Goal: Task Accomplishment & Management: Manage account settings

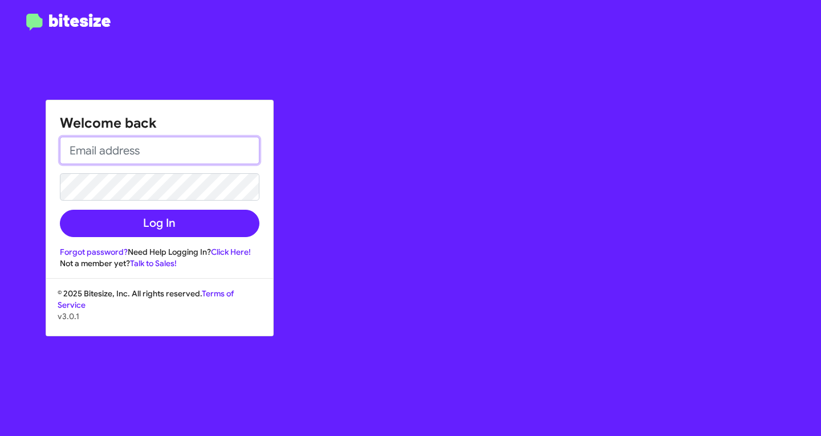
click at [176, 162] on input "email" at bounding box center [159, 150] width 199 height 27
type input "F"
type input "fnazario@teamtoyota.net"
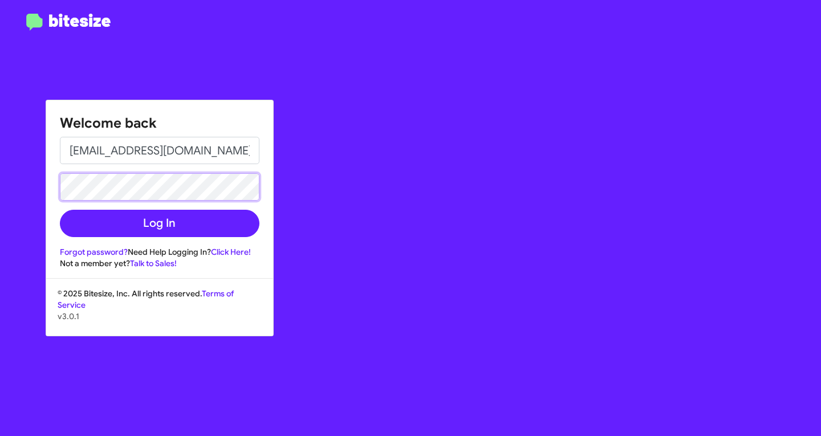
click at [60, 210] on button "Log In" at bounding box center [159, 223] width 199 height 27
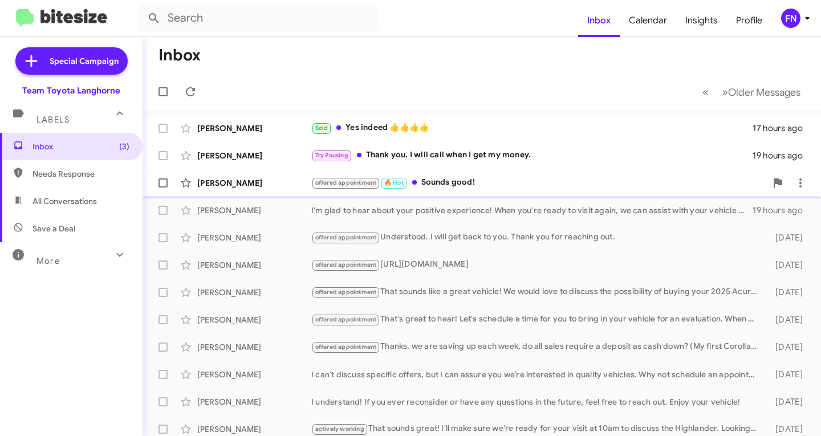
drag, startPoint x: 569, startPoint y: 183, endPoint x: 563, endPoint y: 183, distance: 6.3
click at [568, 183] on div "offered appointment 🔥 Hot Sounds good!" at bounding box center [538, 182] width 455 height 13
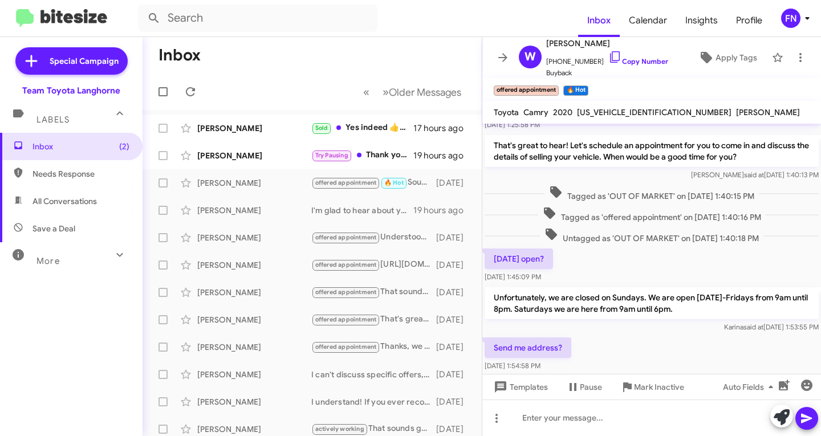
scroll to position [171, 0]
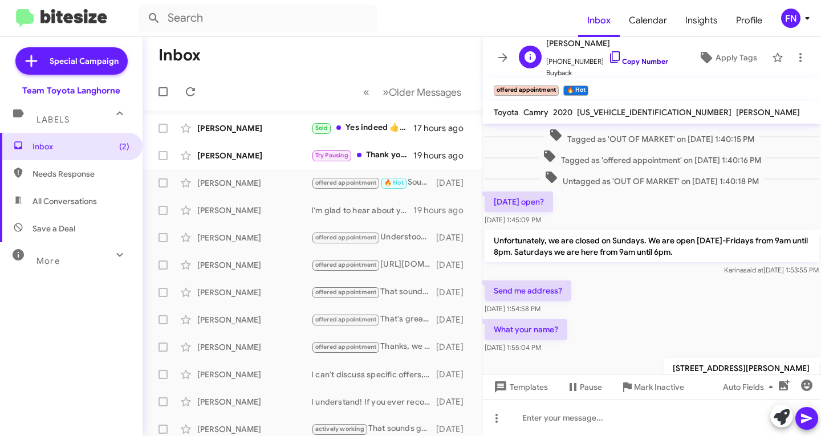
click at [623, 63] on link "Copy Number" at bounding box center [638, 61] width 60 height 9
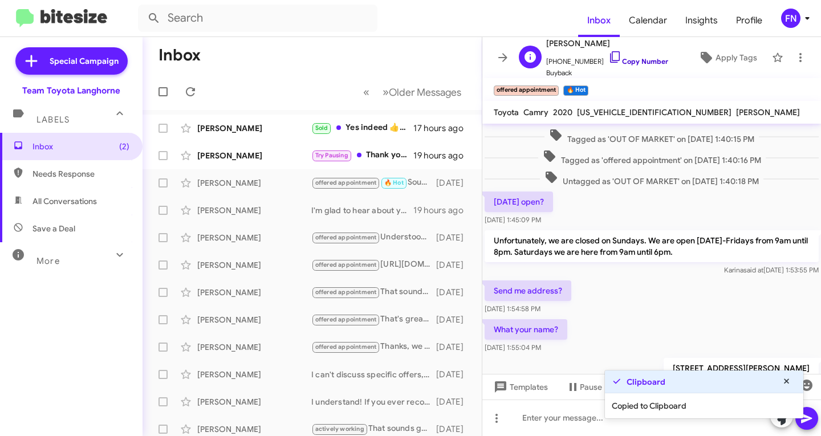
click at [623, 63] on link "Copy Number" at bounding box center [638, 61] width 60 height 9
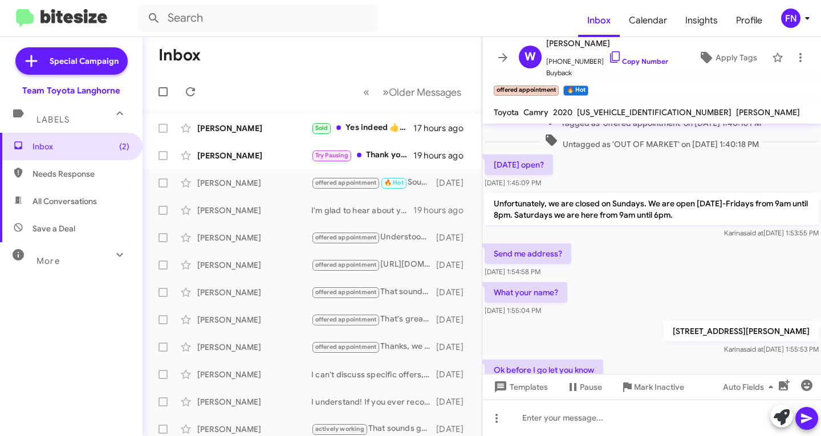
scroll to position [228, 0]
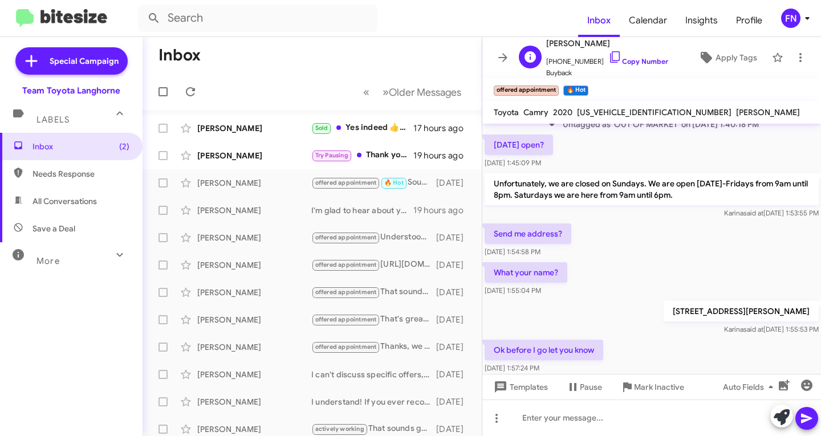
click at [616, 54] on span "+19292188558 Copy Number" at bounding box center [607, 58] width 122 height 17
click at [618, 59] on link "Copy Number" at bounding box center [638, 61] width 60 height 9
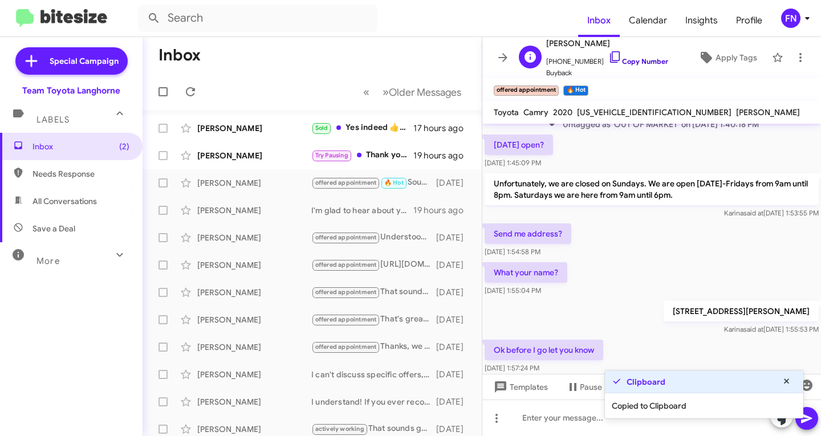
click at [608, 59] on icon at bounding box center [615, 57] width 14 height 14
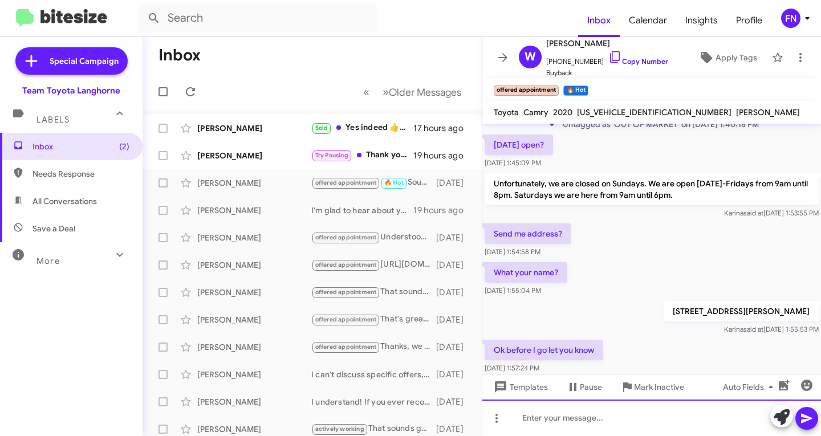
click at [646, 415] on div at bounding box center [651, 417] width 338 height 36
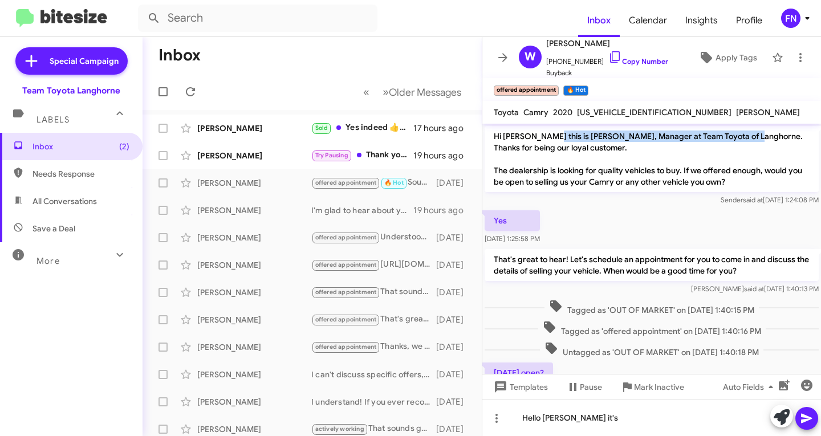
drag, startPoint x: 545, startPoint y: 135, endPoint x: 746, endPoint y: 130, distance: 200.6
click at [746, 130] on p "Hi Wen this is Chris Erxleben, Manager at Team Toyota of Langhorne. Thanks for …" at bounding box center [651, 159] width 334 height 66
copy p "Chris Erxleben, Manager at Team Toyota of Langhorne."
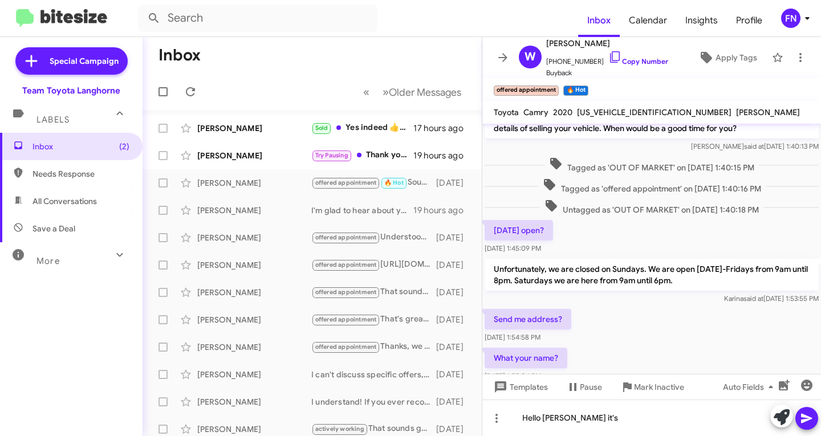
scroll to position [354, 0]
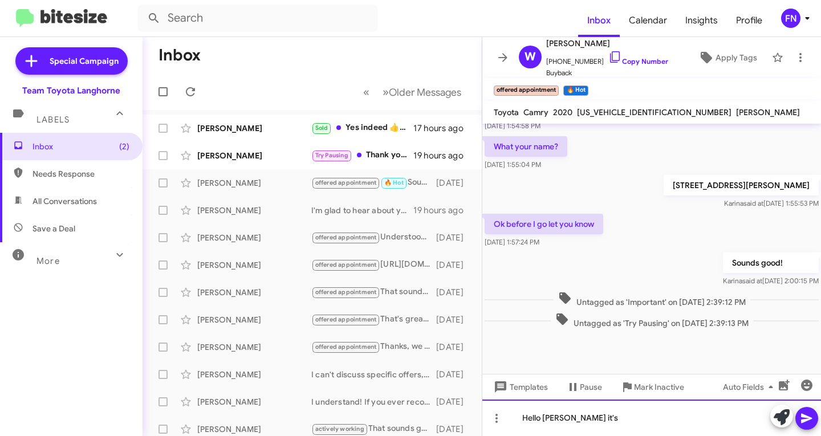
drag, startPoint x: 607, startPoint y: 430, endPoint x: 609, endPoint y: 419, distance: 10.4
click at [609, 419] on div "Hello Wen it's" at bounding box center [651, 417] width 338 height 36
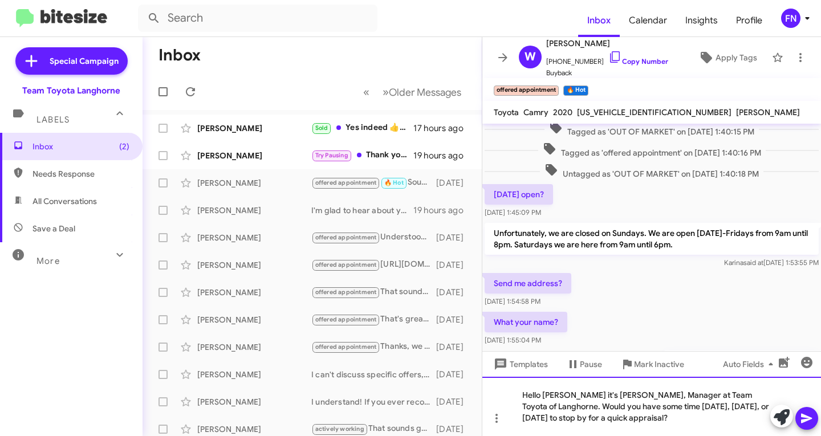
scroll to position [377, 0]
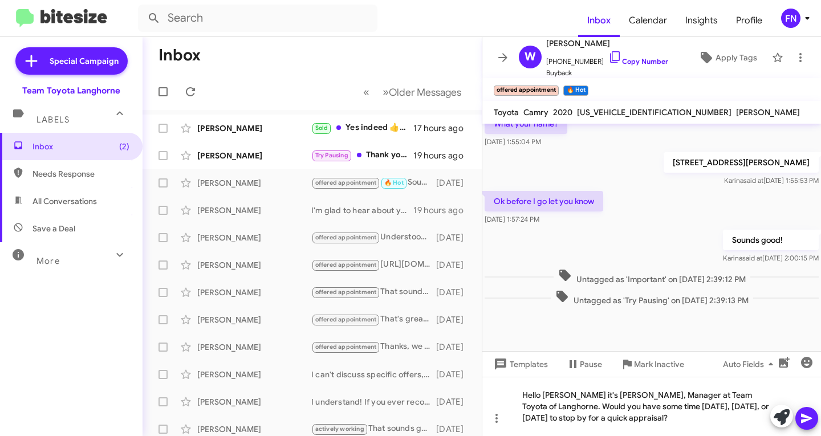
click at [804, 420] on icon at bounding box center [806, 419] width 11 height 10
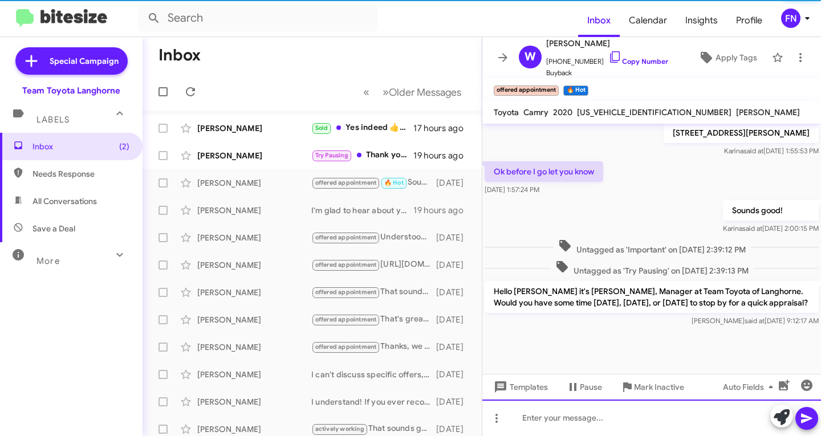
scroll to position [407, 0]
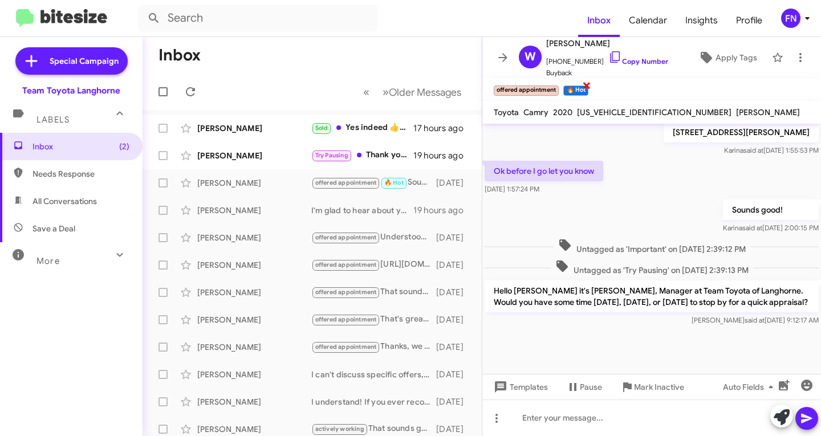
click at [588, 85] on span "×" at bounding box center [586, 85] width 9 height 14
click at [244, 151] on div "[PERSON_NAME]" at bounding box center [254, 155] width 114 height 11
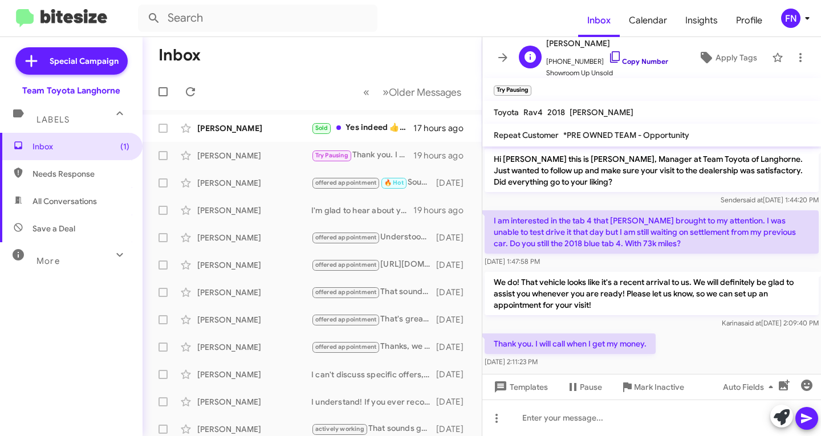
click at [627, 58] on link "Copy Number" at bounding box center [638, 61] width 60 height 9
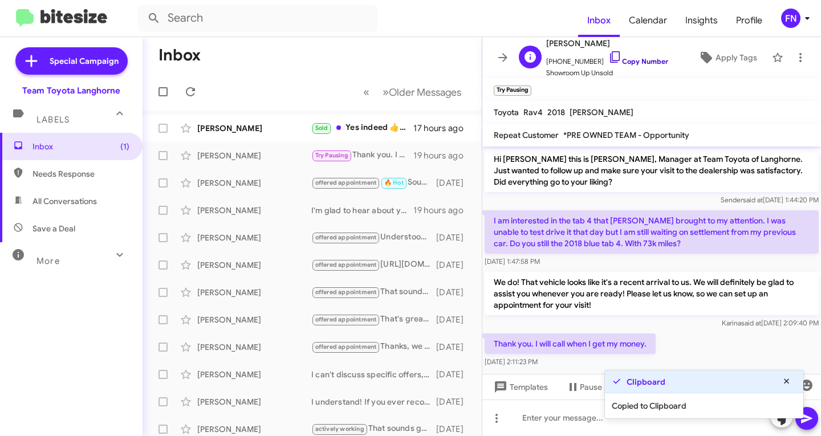
click at [627, 60] on link "Copy Number" at bounding box center [638, 61] width 60 height 9
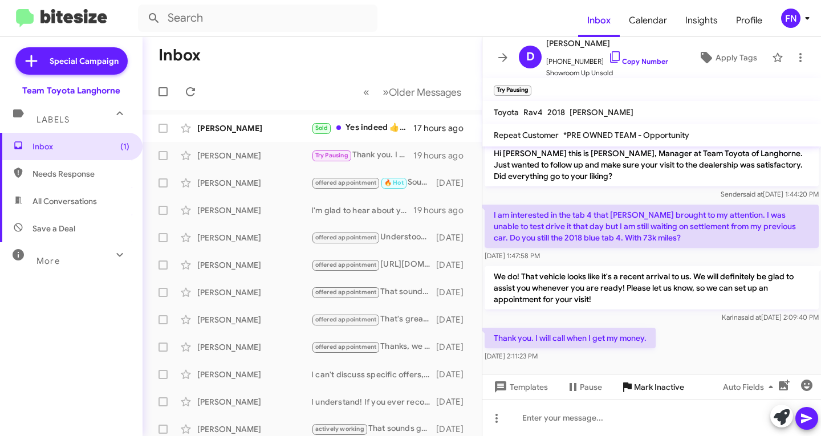
scroll to position [7, 0]
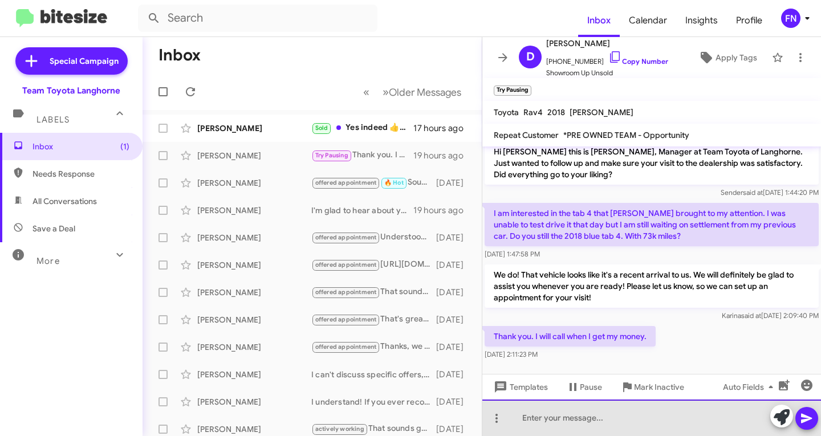
click at [668, 427] on div at bounding box center [651, 417] width 338 height 36
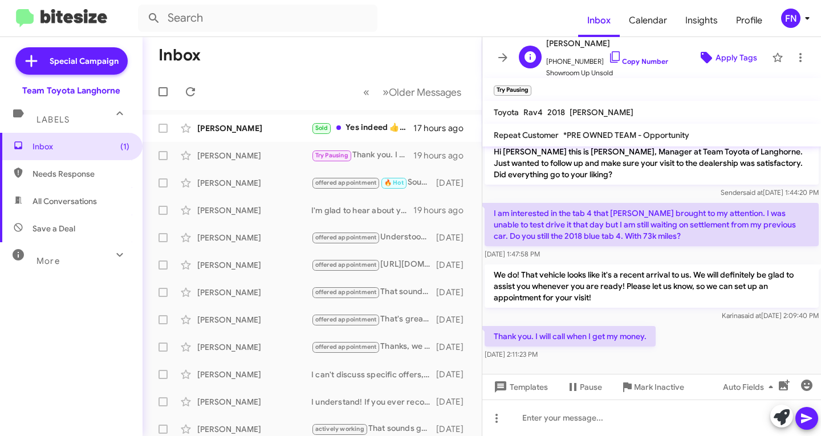
click at [735, 52] on span "Apply Tags" at bounding box center [736, 57] width 42 height 21
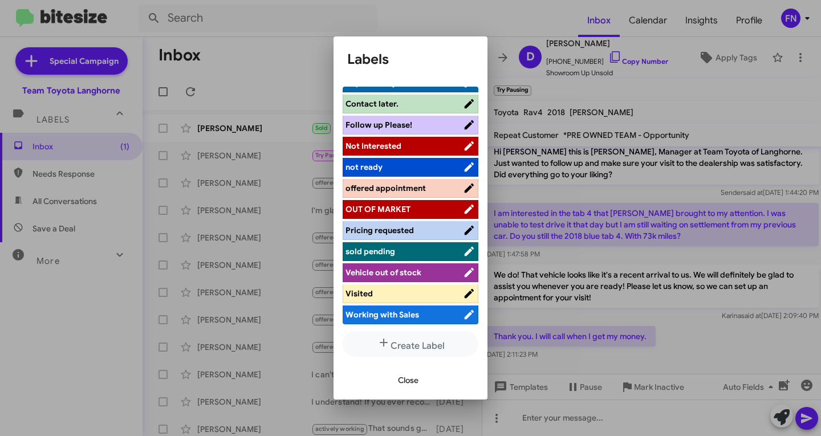
click at [396, 312] on span "Working with Sales" at bounding box center [382, 314] width 74 height 10
click at [405, 385] on span "Close" at bounding box center [408, 380] width 21 height 21
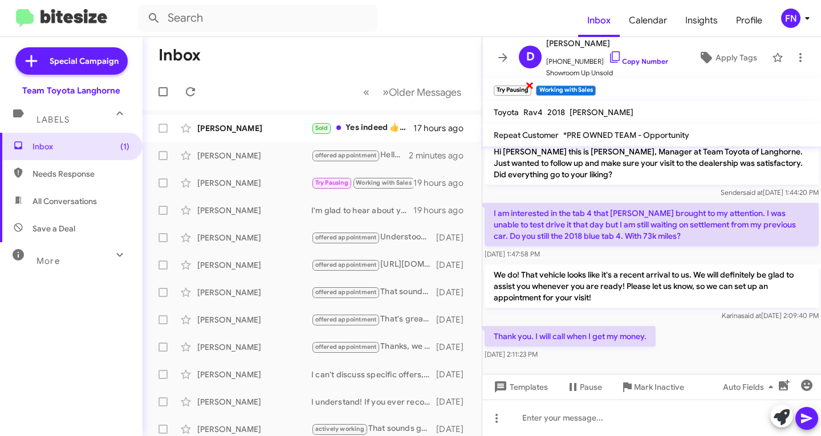
click at [526, 83] on span "×" at bounding box center [529, 85] width 9 height 14
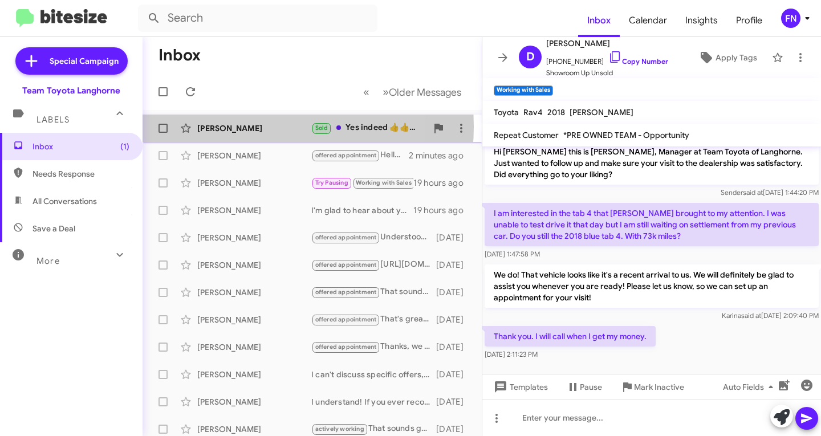
click at [234, 126] on div "[PERSON_NAME]" at bounding box center [254, 128] width 114 height 11
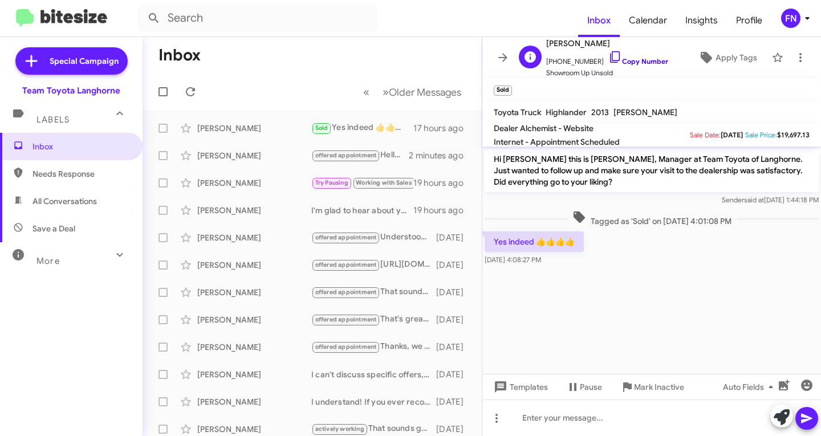
click at [625, 59] on link "Copy Number" at bounding box center [638, 61] width 60 height 9
click at [90, 206] on span "All Conversations" at bounding box center [64, 200] width 64 height 11
type input "in:all-conversations"
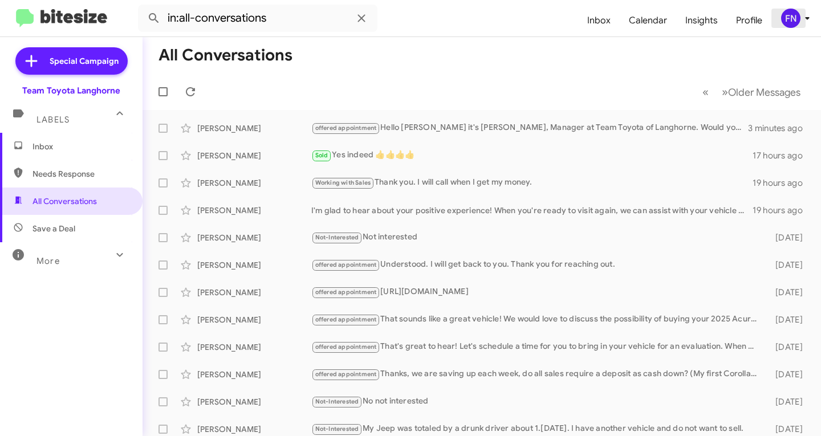
click at [793, 18] on div "FN" at bounding box center [790, 18] width 19 height 19
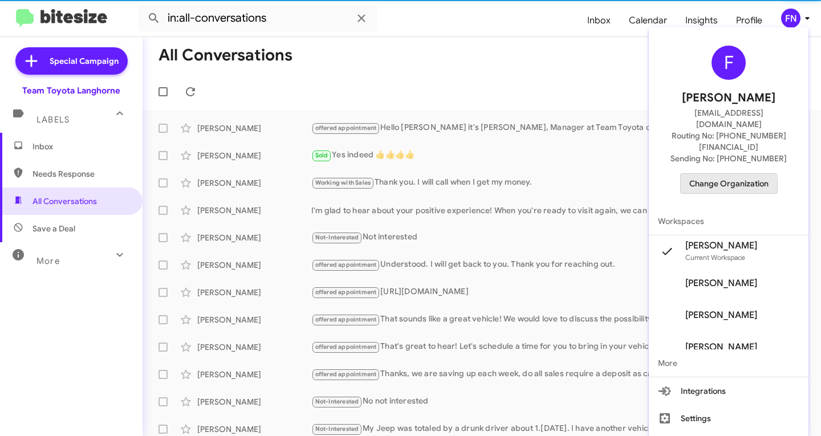
click at [704, 174] on span "Change Organization" at bounding box center [728, 183] width 79 height 19
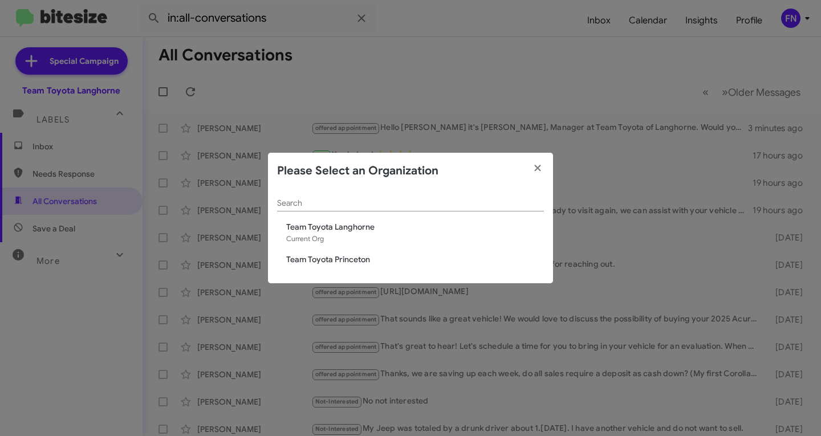
click at [364, 259] on span "Team Toyota Princeton" at bounding box center [415, 259] width 258 height 11
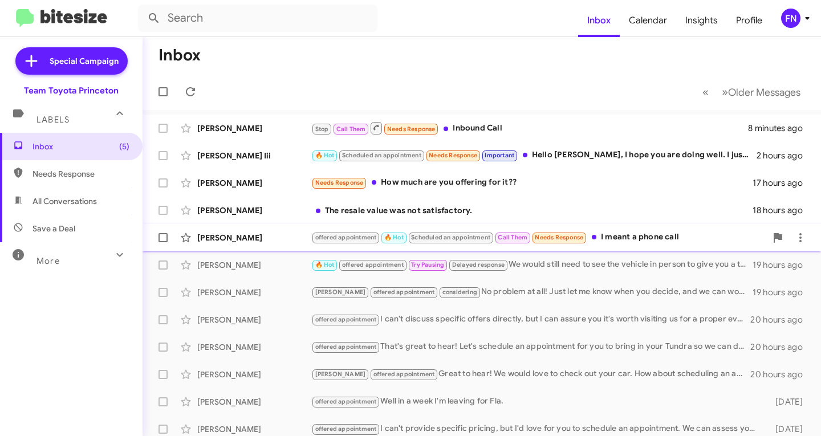
click at [238, 243] on div "John Jimah offered appointment 🔥 Hot Scheduled an appointment Call Them Needs R…" at bounding box center [482, 237] width 660 height 23
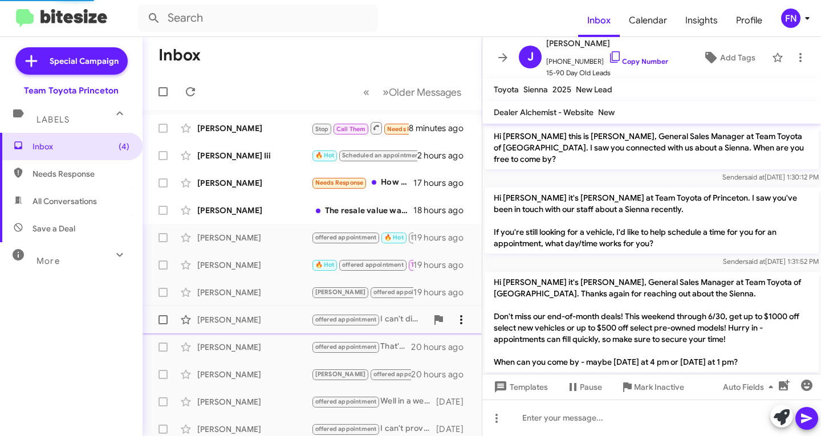
scroll to position [935, 0]
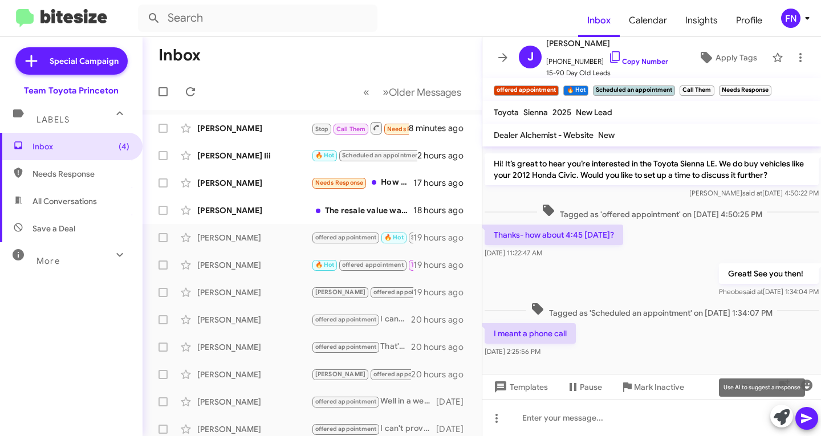
click at [783, 419] on icon at bounding box center [781, 417] width 16 height 16
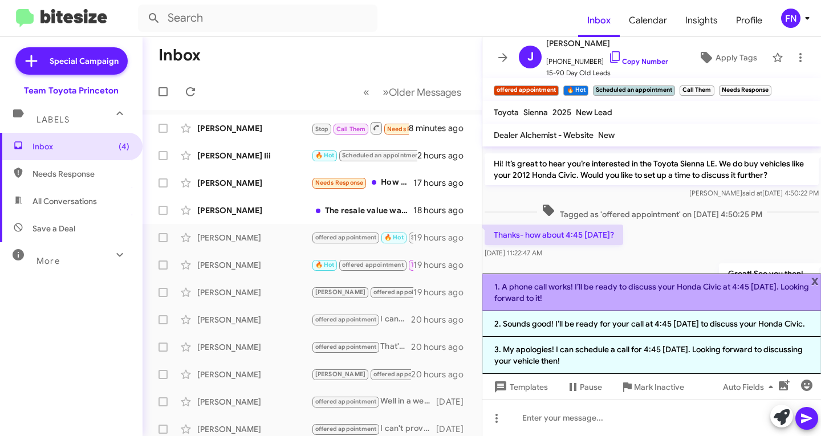
click at [664, 302] on li "1. A phone call works! I’ll be ready to discuss your Honda Civic at 4:45 today.…" at bounding box center [651, 293] width 338 height 38
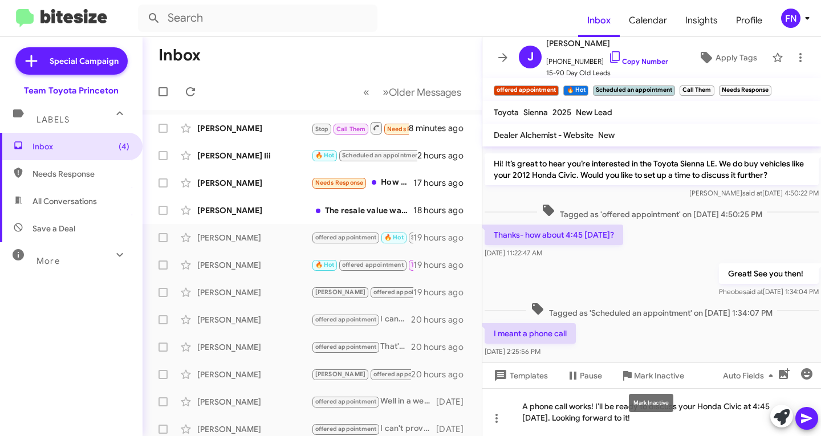
drag, startPoint x: 634, startPoint y: 413, endPoint x: 627, endPoint y: 414, distance: 6.9
click at [627, 414] on mat-tooltip-component "Mark Inactive" at bounding box center [651, 403] width 60 height 34
click at [634, 416] on mat-tooltip-component "Mark Inactive" at bounding box center [651, 403] width 60 height 34
click at [633, 426] on div "A phone call works! I’ll be ready to discuss your Honda Civic at 4:45 today. Lo…" at bounding box center [651, 412] width 338 height 48
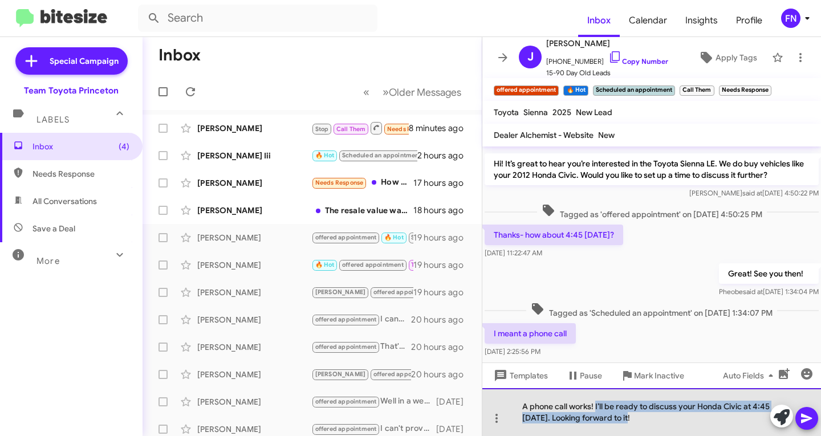
drag, startPoint x: 628, startPoint y: 425, endPoint x: 595, endPoint y: 407, distance: 37.7
click at [595, 407] on div "A phone call works! I’ll be ready to discuss your Honda Civic at 4:45 today. Lo…" at bounding box center [651, 412] width 338 height 48
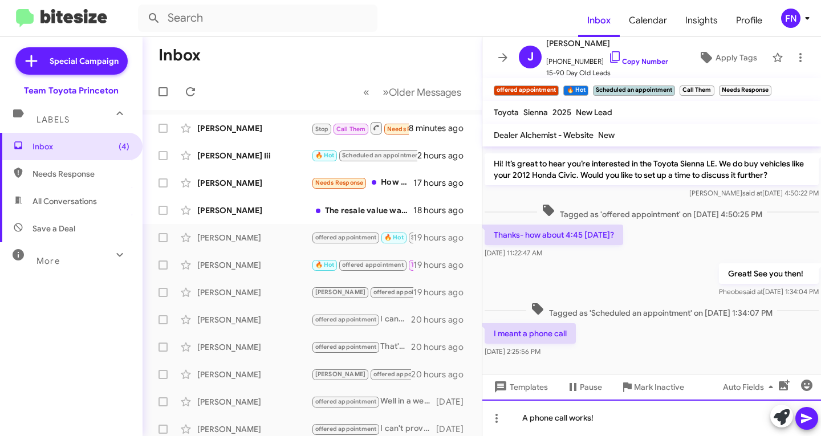
drag, startPoint x: 631, startPoint y: 428, endPoint x: 636, endPoint y: 425, distance: 5.9
click at [631, 428] on div "A phone call works!" at bounding box center [651, 417] width 338 height 36
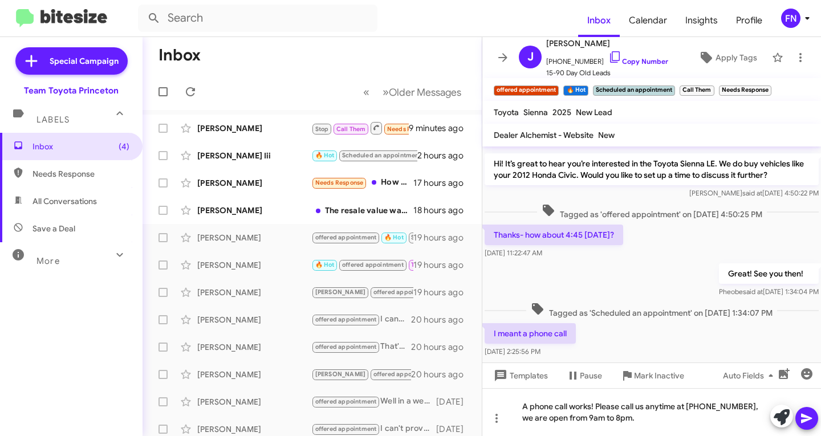
click at [809, 415] on icon at bounding box center [806, 418] width 14 height 14
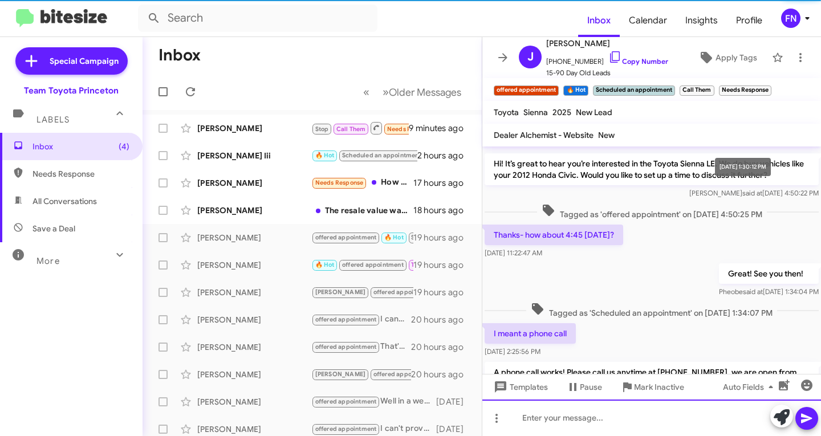
scroll to position [0, 0]
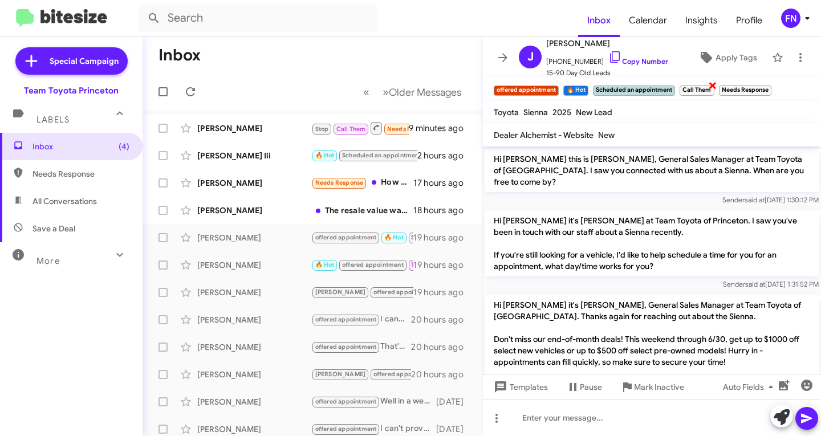
click at [712, 81] on span "×" at bounding box center [712, 85] width 9 height 14
click at [733, 81] on span "×" at bounding box center [730, 85] width 9 height 14
click at [589, 84] on span "×" at bounding box center [586, 85] width 9 height 14
click at [642, 84] on span "×" at bounding box center [643, 85] width 9 height 14
click at [284, 203] on div "Lloyd Watson The resale value was not satisfactory. 18 hours ago" at bounding box center [312, 210] width 321 height 23
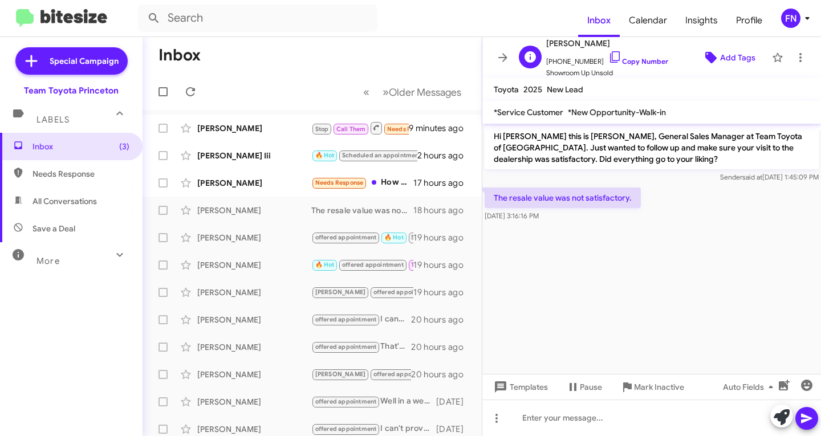
click at [708, 53] on icon at bounding box center [711, 58] width 14 height 14
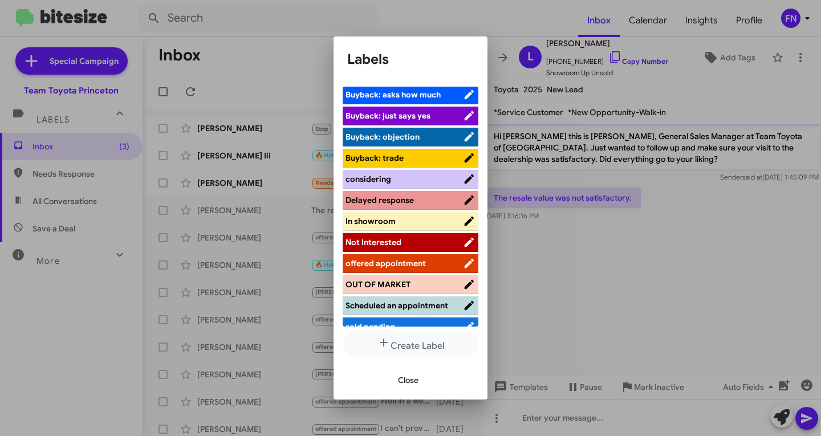
scroll to position [149, 0]
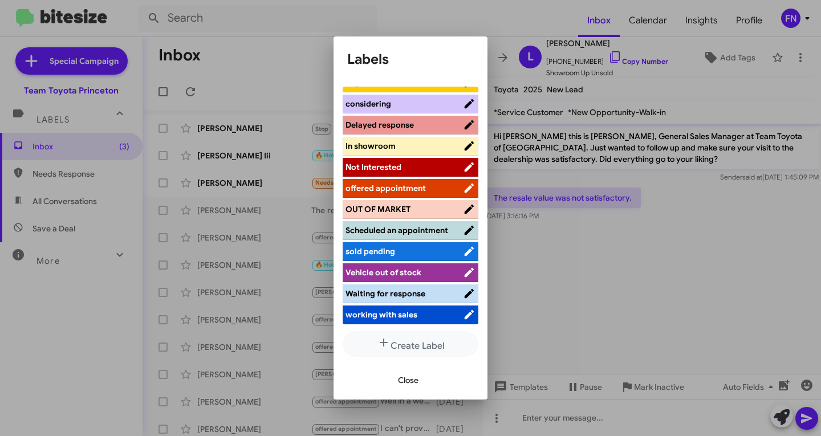
click at [365, 316] on span "working with sales" at bounding box center [381, 314] width 72 height 10
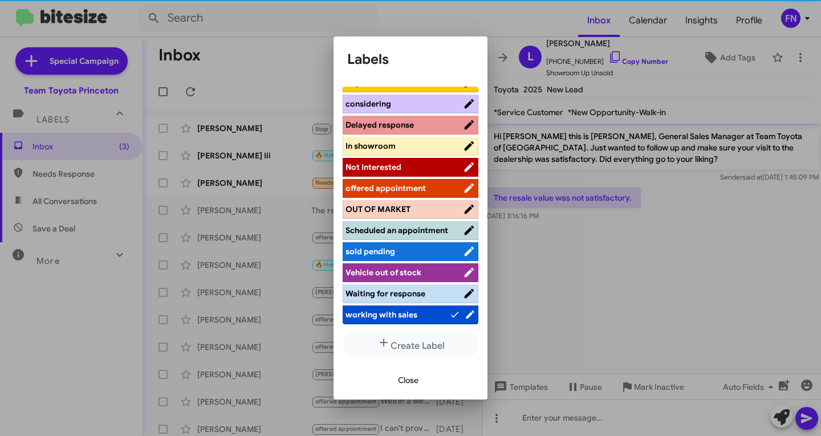
click at [410, 382] on span "Close" at bounding box center [408, 380] width 21 height 21
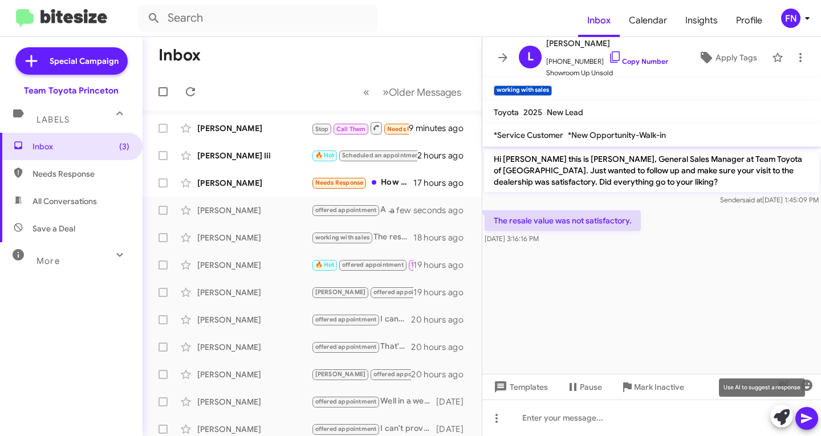
click at [770, 421] on div at bounding box center [794, 417] width 48 height 25
click at [776, 420] on icon at bounding box center [781, 417] width 16 height 16
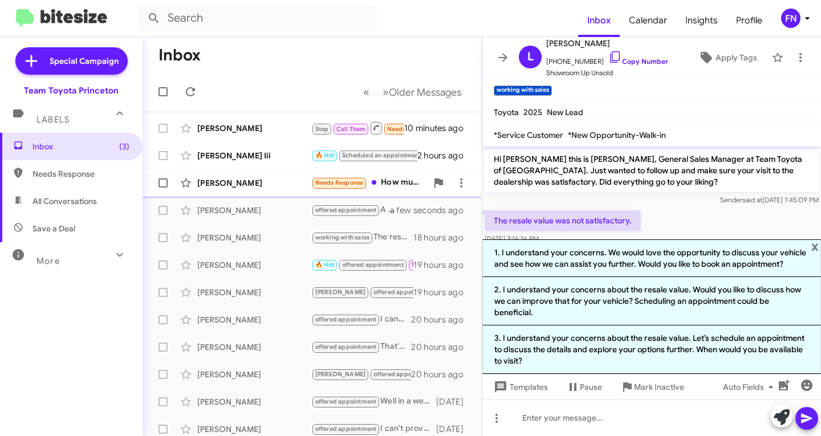
click at [235, 183] on div "Rhiannon Messa" at bounding box center [254, 182] width 114 height 11
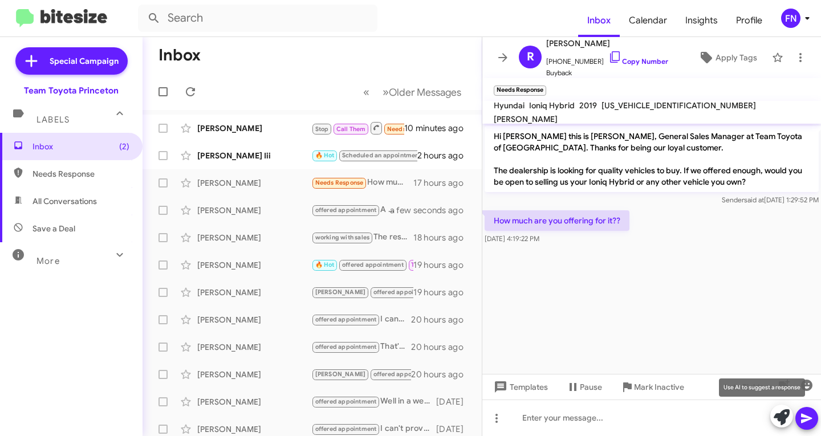
click at [788, 421] on icon at bounding box center [781, 417] width 16 height 16
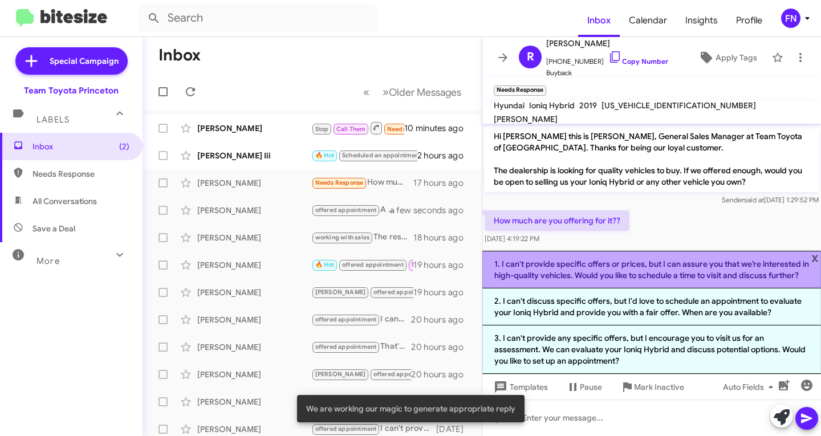
click at [572, 286] on li "1. I can't provide specific offers or prices, but I can assure you that we’re i…" at bounding box center [651, 270] width 338 height 38
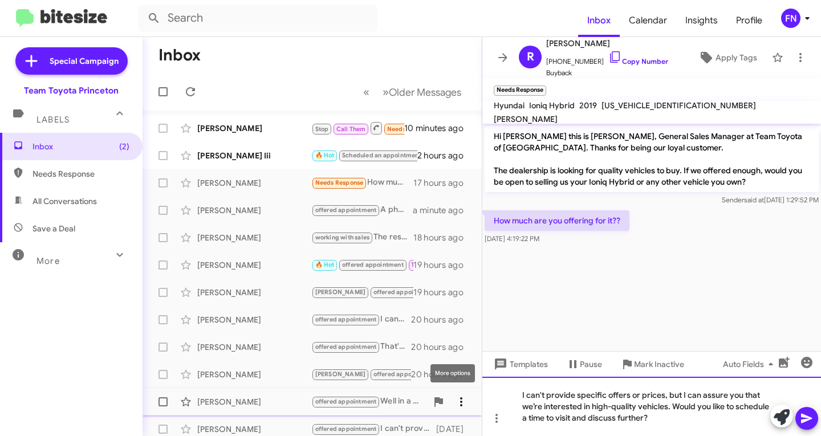
drag, startPoint x: 682, startPoint y: 397, endPoint x: 453, endPoint y: 392, distance: 229.1
click at [453, 392] on div "Inbox « Previous » Next Older Messages Sandra Bethel Stop Call Them Needs Respo…" at bounding box center [481, 236] width 678 height 399
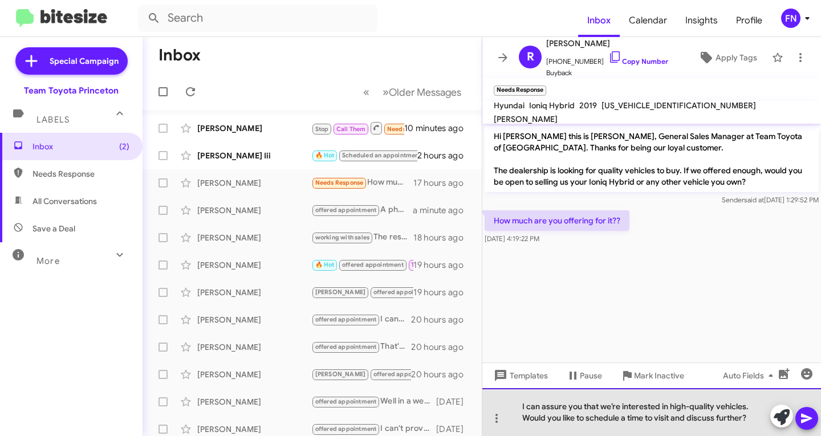
click at [758, 403] on div "I can assure you that we’re interested in high-quality vehicles. Would you like…" at bounding box center [651, 412] width 338 height 48
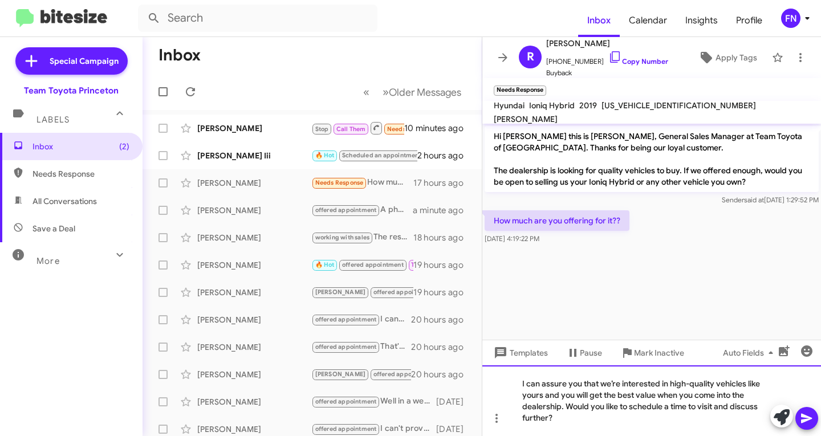
click at [585, 418] on div "I can assure you that we’re interested in high-quality vehicles like yours and …" at bounding box center [651, 400] width 338 height 71
click at [811, 418] on icon at bounding box center [806, 419] width 11 height 10
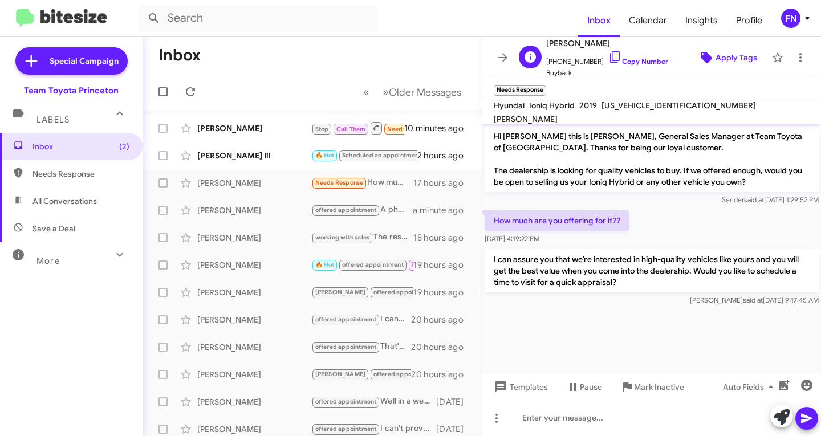
click at [697, 61] on span "Apply Tags" at bounding box center [727, 57] width 60 height 21
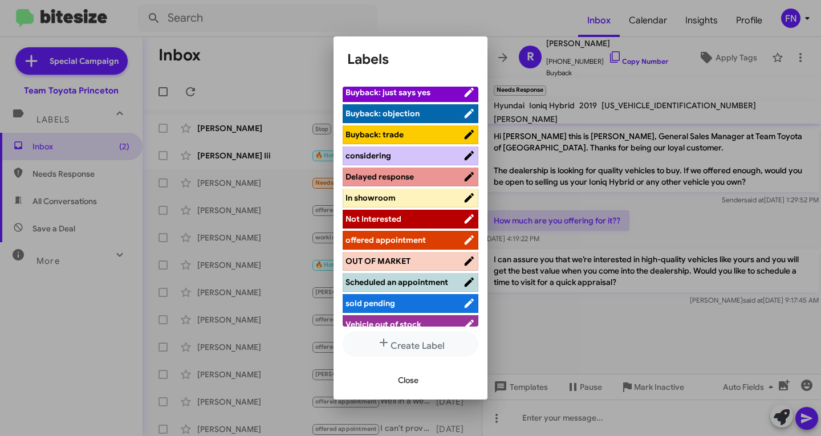
scroll to position [149, 0]
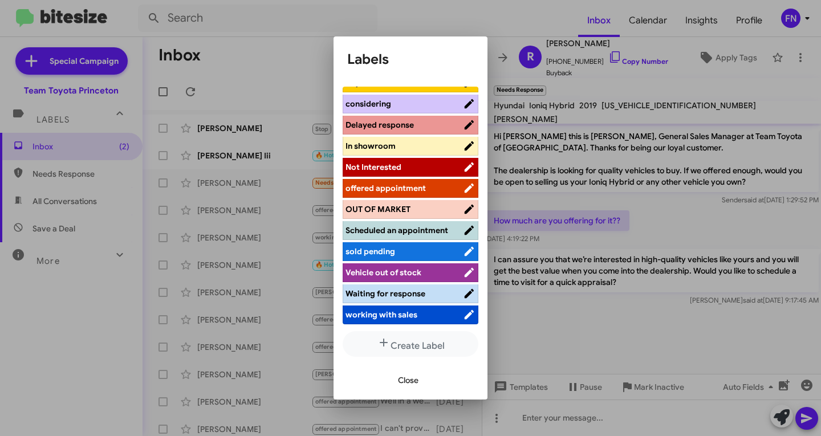
click at [399, 179] on li "offered appointment" at bounding box center [410, 188] width 136 height 19
click at [399, 183] on span "offered appointment" at bounding box center [385, 188] width 80 height 10
click at [398, 382] on span "Close" at bounding box center [408, 380] width 21 height 21
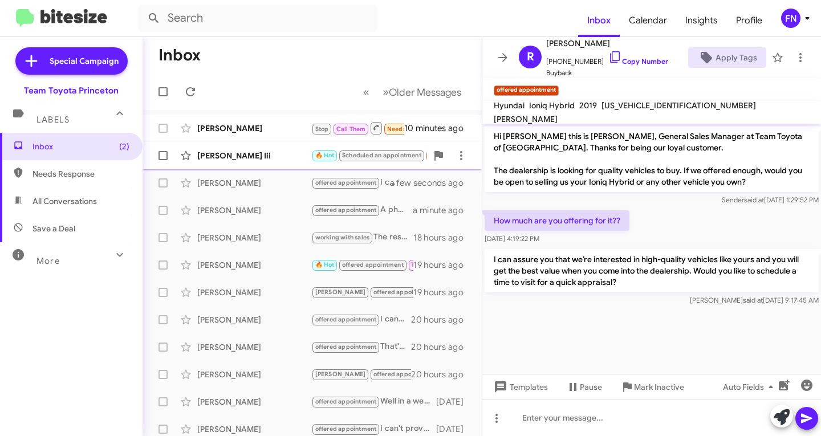
click at [263, 165] on div "Thomas Smith Iii 🔥 Hot Scheduled an appointment Needs Response Important Hello …" at bounding box center [312, 155] width 321 height 23
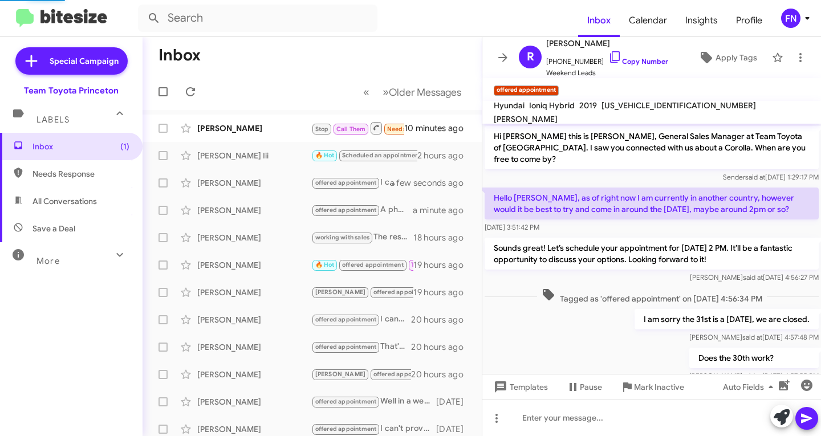
scroll to position [513, 0]
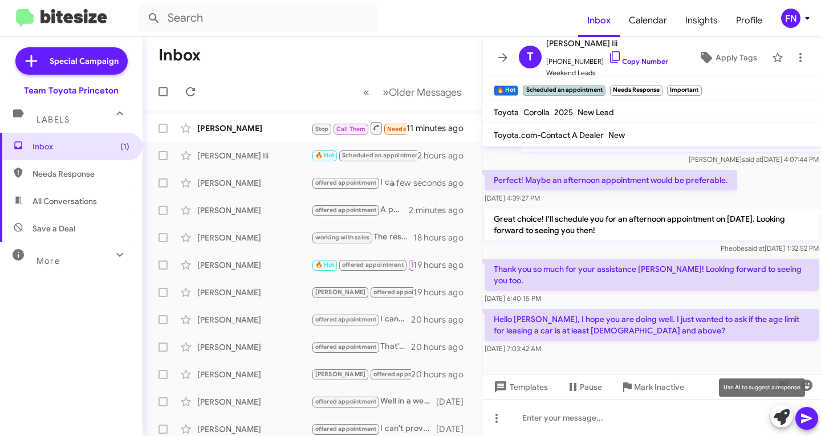
click at [774, 414] on icon at bounding box center [781, 417] width 16 height 16
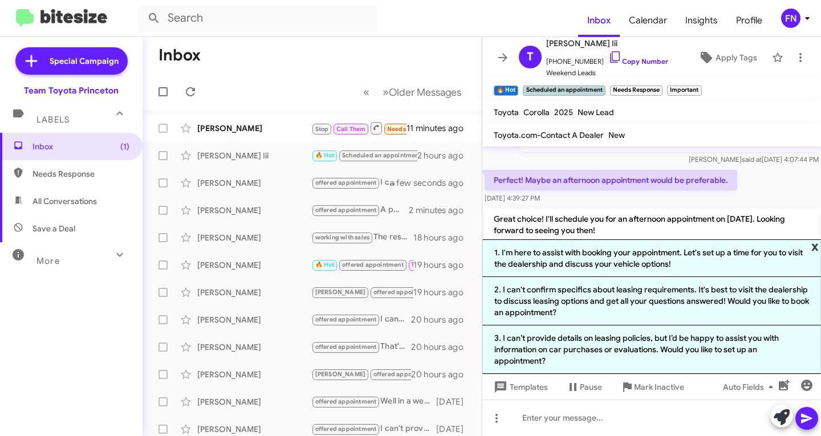
click at [817, 244] on span "x" at bounding box center [814, 246] width 7 height 14
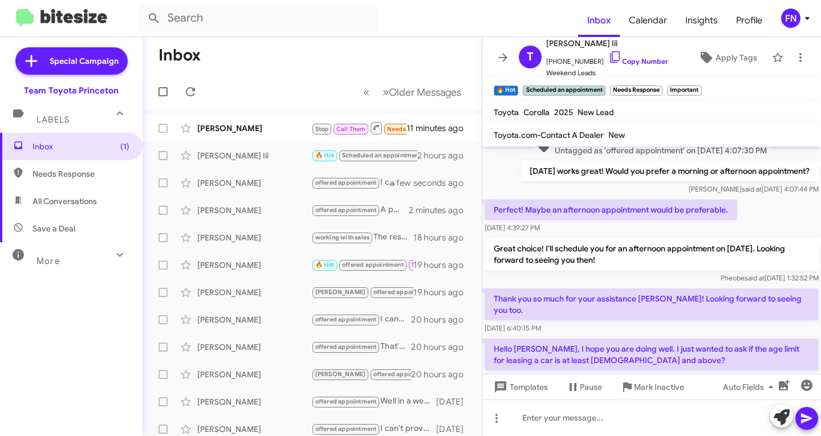
scroll to position [536, 0]
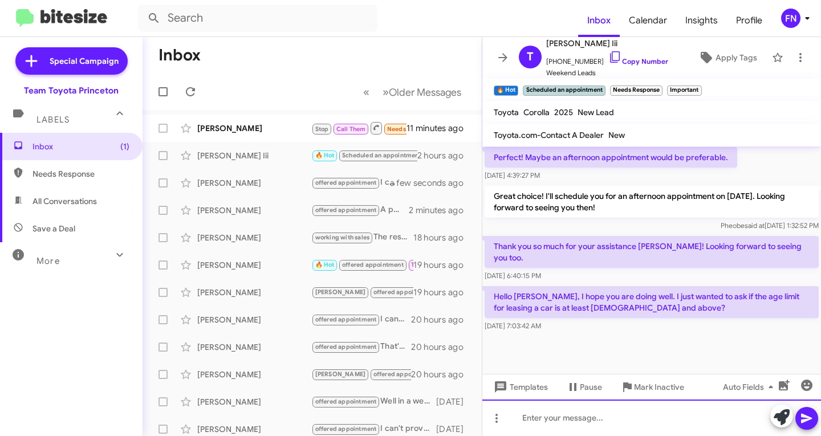
click at [531, 422] on div at bounding box center [651, 417] width 338 height 36
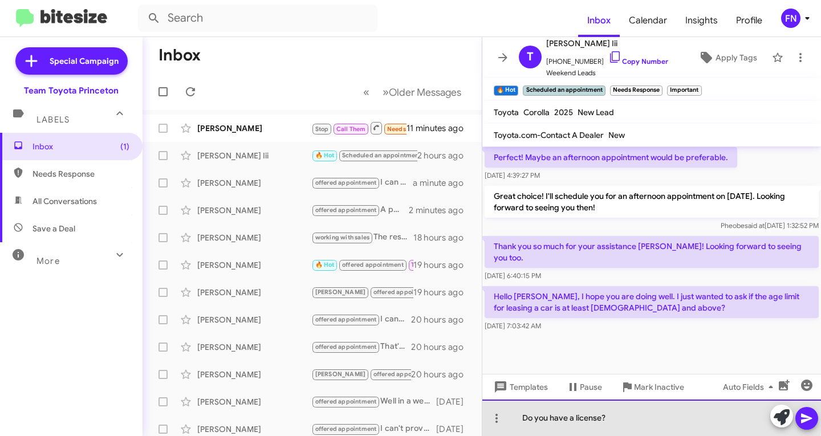
click at [519, 414] on div "Do you have a license?" at bounding box center [651, 417] width 338 height 36
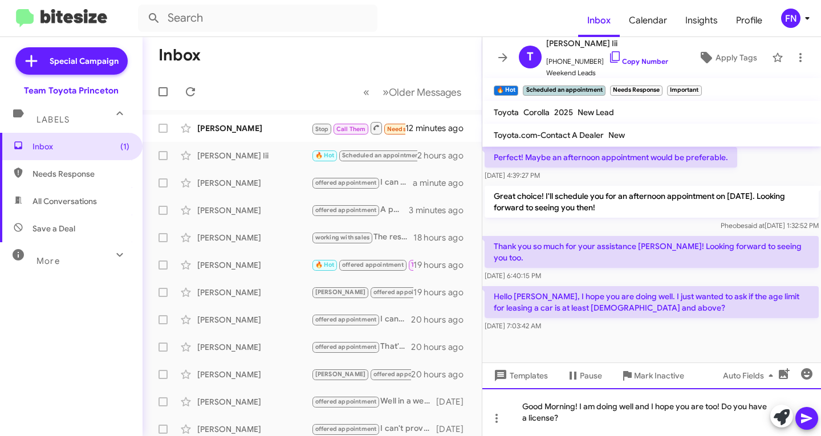
click at [576, 414] on div "Good Morning! I am doing well and I hope you are too! Do you have a license?" at bounding box center [651, 412] width 338 height 48
click at [525, 423] on div "Good Morning! I am doing well and I hope you are too! Do you have a license?" at bounding box center [651, 412] width 338 height 48
click at [561, 420] on div "Good Morning! I am doing well and I hope you are too! Do you have a Drivers lic…" at bounding box center [651, 412] width 338 height 48
click at [607, 409] on div "Good Morning! I am doing well and I hope you are too! Do you have a Drivers Lic…" at bounding box center [651, 412] width 338 height 48
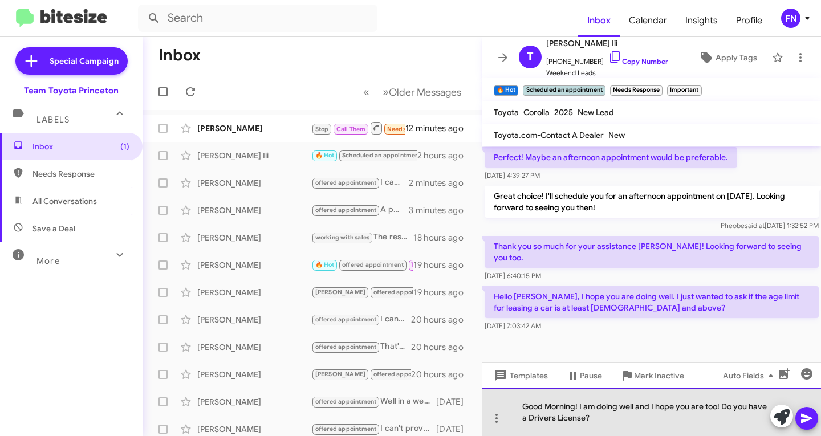
click at [604, 421] on div "Good Morning! I am doing well and I hope you are too! Do you have a Drivers Lic…" at bounding box center [651, 412] width 338 height 48
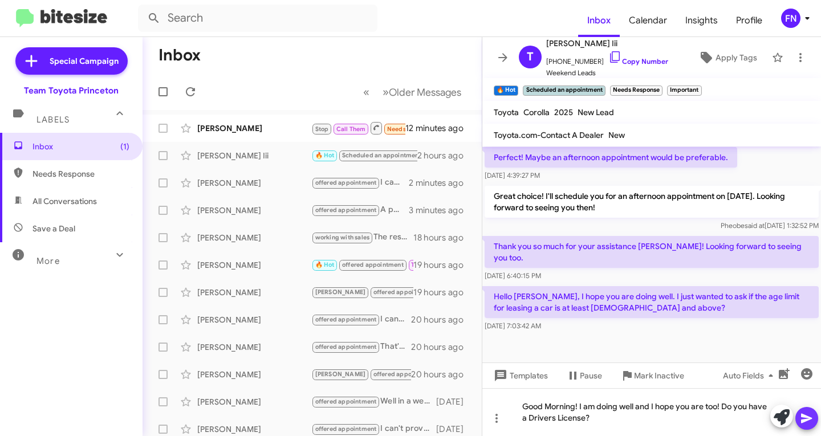
click at [802, 422] on icon at bounding box center [806, 419] width 11 height 10
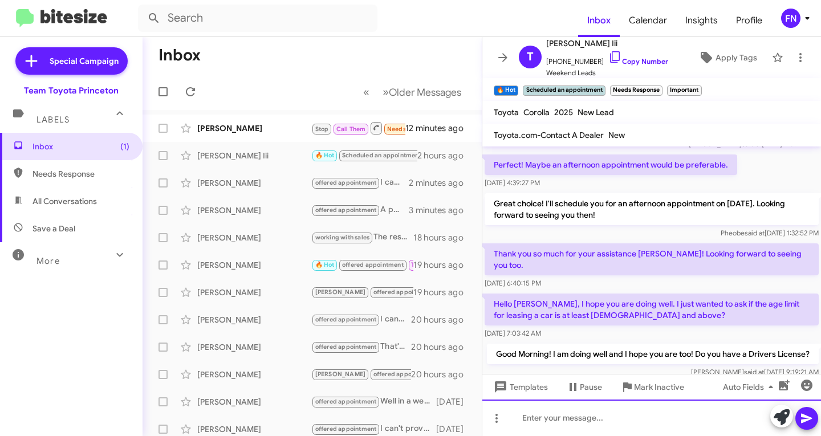
scroll to position [589, 0]
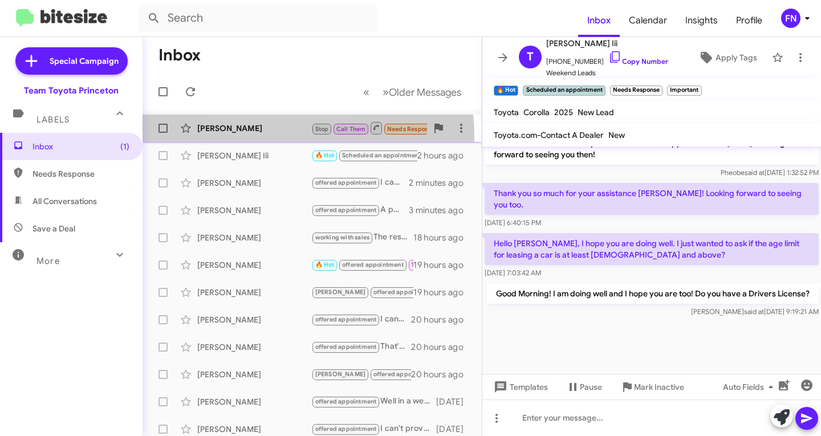
click at [268, 136] on div "Sandra Bethel Stop Call Them Needs Response Inbound Call 12 minutes ago" at bounding box center [312, 128] width 321 height 23
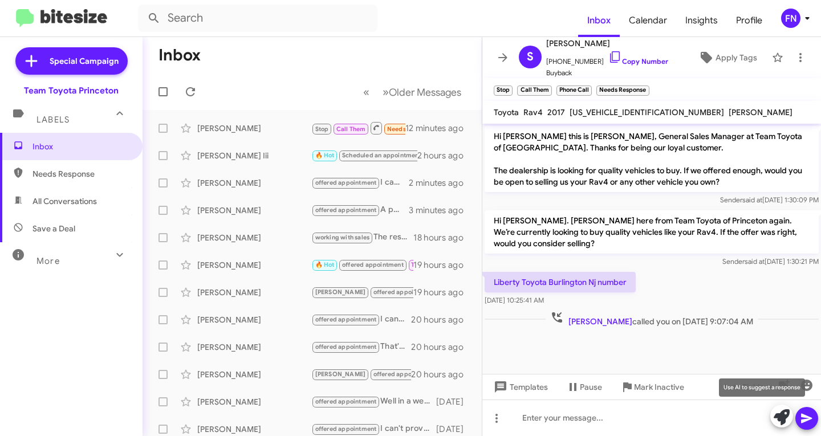
click at [774, 417] on icon at bounding box center [781, 417] width 16 height 16
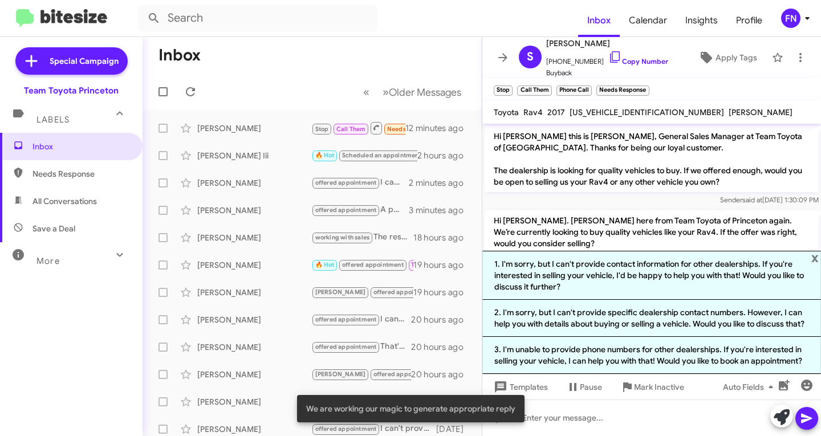
click at [658, 190] on p "Hi Sandra this is Andrew Dasher, General Sales Manager at Team Toyota of Prince…" at bounding box center [651, 159] width 334 height 66
click at [545, 90] on span "×" at bounding box center [549, 85] width 9 height 14
click at [552, 87] on span "×" at bounding box center [550, 85] width 9 height 14
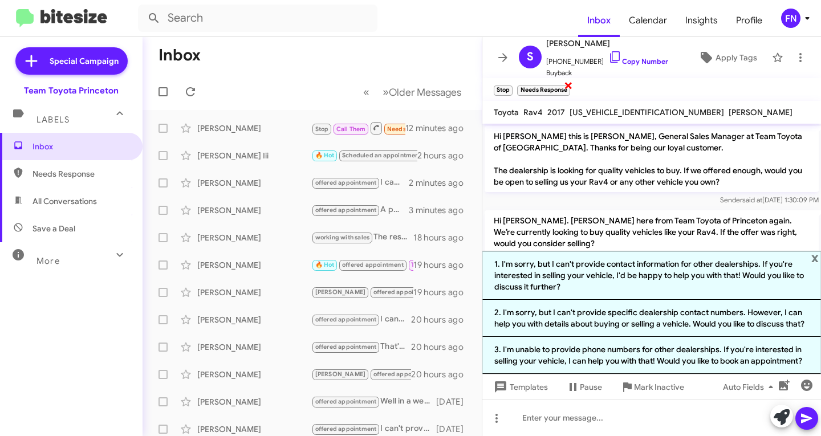
click at [567, 88] on span "×" at bounding box center [568, 85] width 9 height 14
click at [99, 199] on span "All Conversations" at bounding box center [71, 200] width 142 height 27
type input "in:all-conversations"
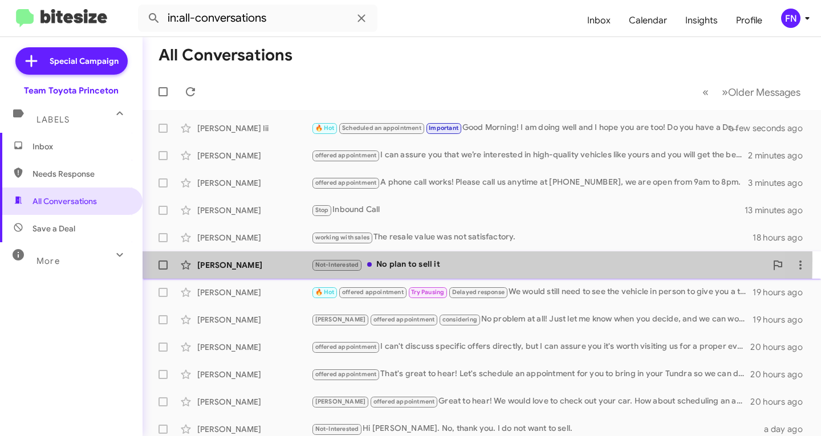
click at [220, 260] on div "Radhakrishnan Nagamuthu" at bounding box center [254, 264] width 114 height 11
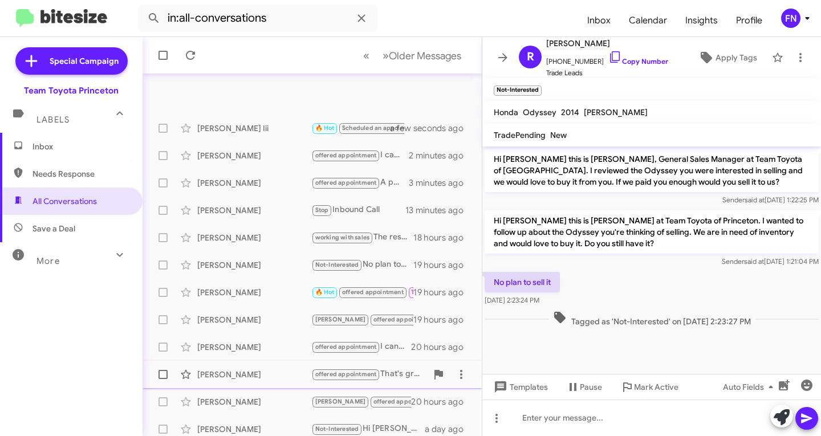
scroll to position [226, 0]
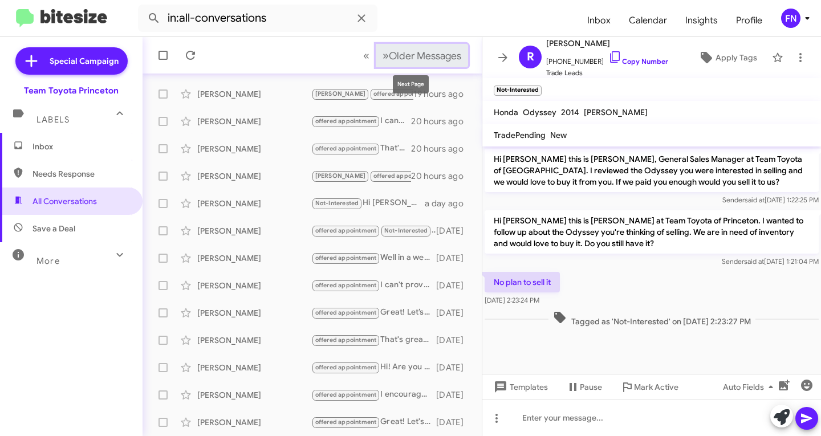
click at [426, 60] on span "Older Messages" at bounding box center [425, 56] width 72 height 13
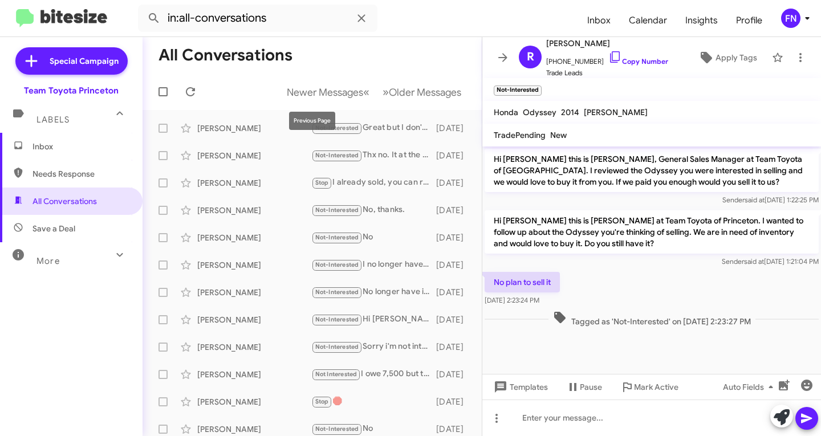
click at [292, 76] on mat-toolbar-row "Newer Messages « Previous » Next Older Messages" at bounding box center [311, 92] width 339 height 36
click at [287, 93] on span "Newer Messages" at bounding box center [325, 92] width 76 height 13
click at [99, 143] on span "Inbox" at bounding box center [80, 146] width 97 height 11
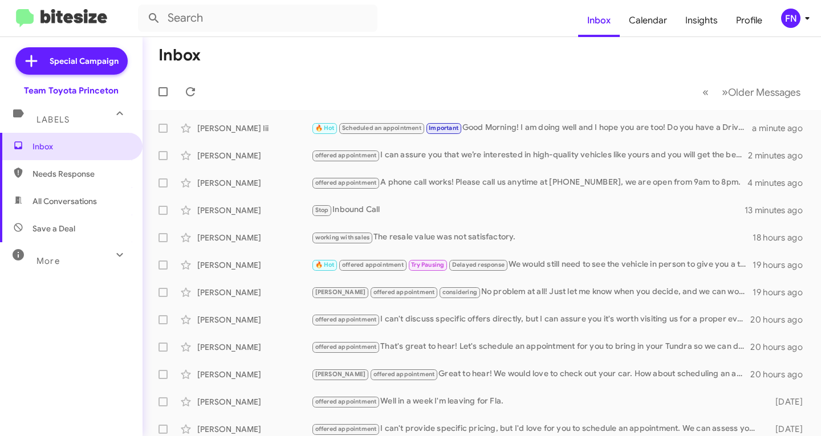
click at [796, 23] on div "FN" at bounding box center [790, 18] width 19 height 19
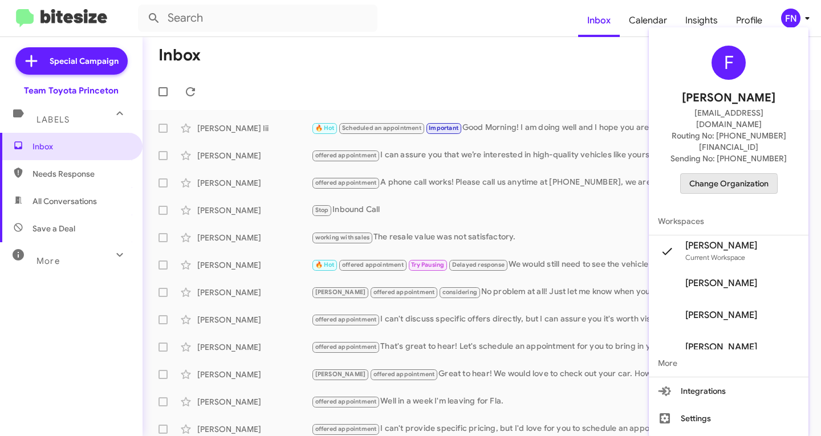
click at [715, 174] on span "Change Organization" at bounding box center [728, 183] width 79 height 19
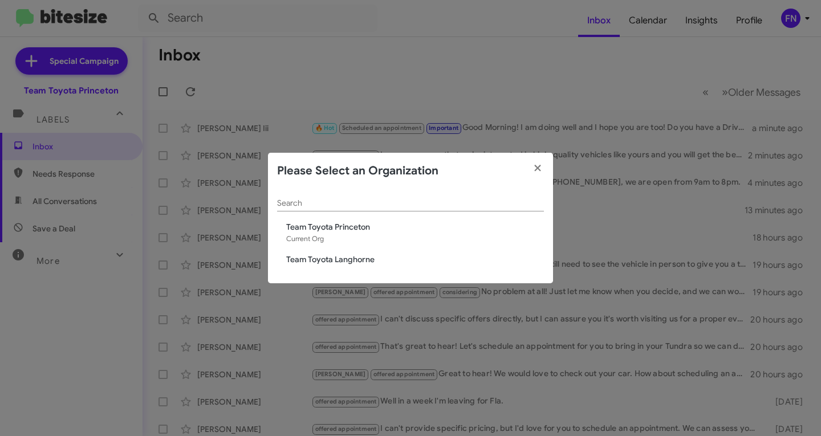
click at [383, 252] on div "Search Team Toyota Princeton Current Org Team Toyota Langhorne" at bounding box center [410, 236] width 285 height 95
click at [376, 256] on span "Team Toyota Langhorne" at bounding box center [415, 259] width 258 height 11
